Goal: Obtain resource: Obtain resource

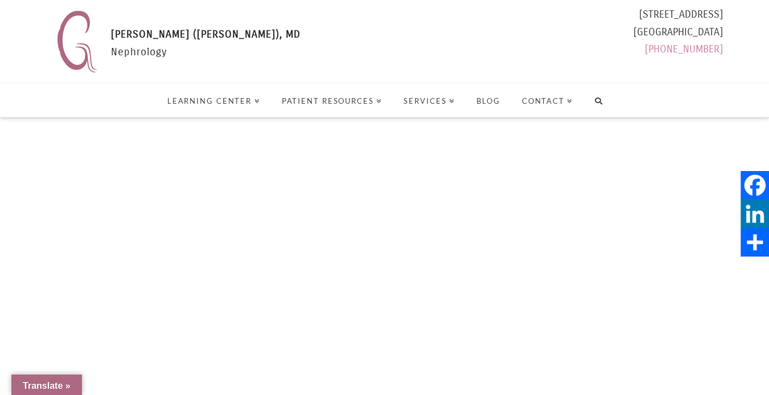
select select "Language Translate Widget"
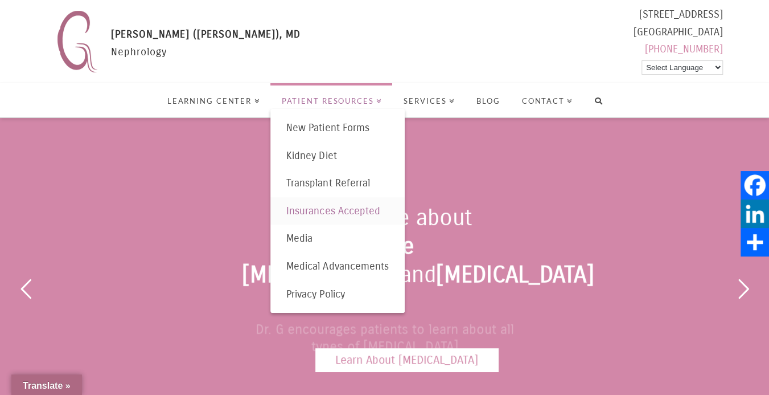
click at [327, 211] on span "Insurances Accepted" at bounding box center [332, 210] width 93 height 13
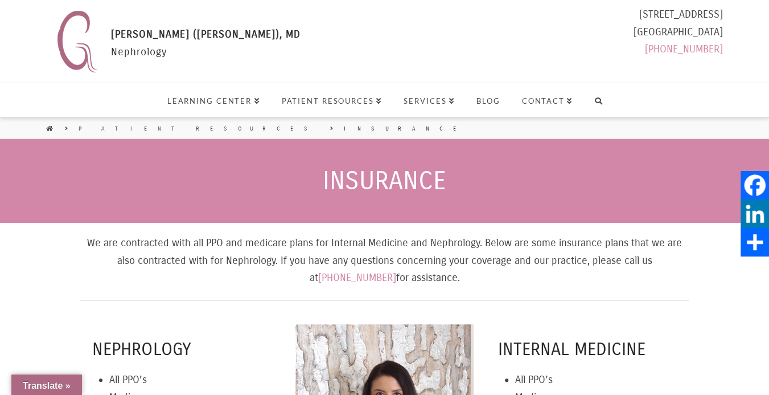
select select "Language Translate Widget"
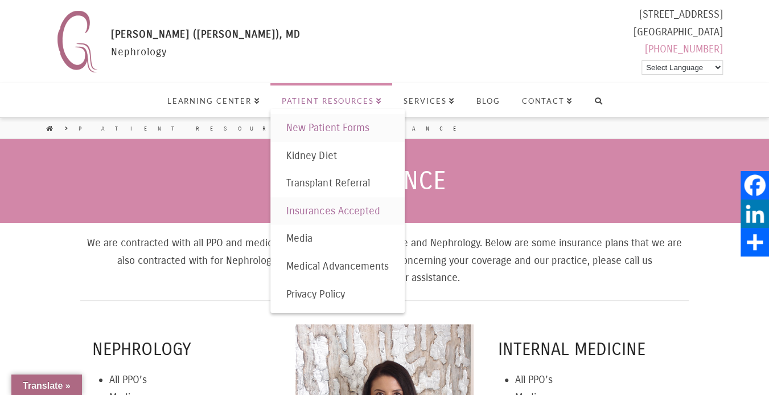
click at [324, 128] on span "New Patient Forms" at bounding box center [327, 127] width 83 height 13
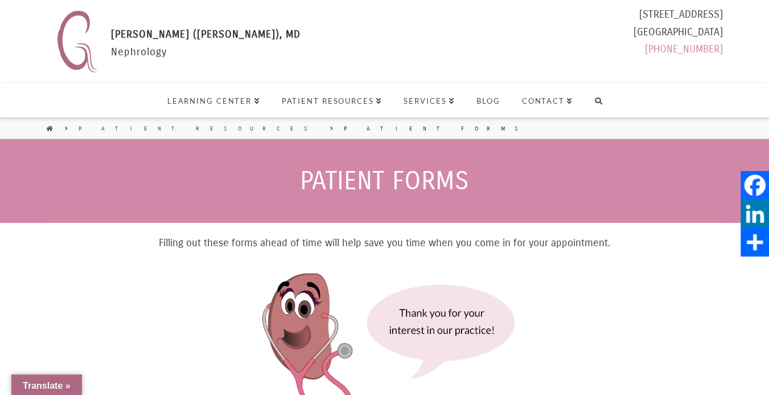
select select "Language Translate Widget"
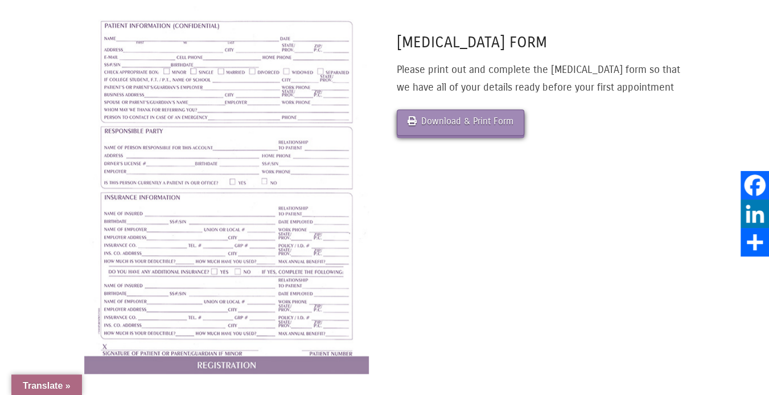
scroll to position [455, 0]
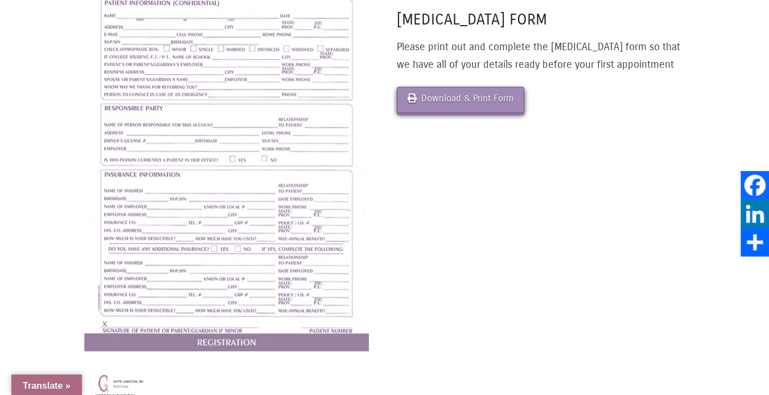
click at [460, 113] on link "Download & Print Form" at bounding box center [461, 100] width 128 height 26
